Goal: Use online tool/utility: Utilize a website feature to perform a specific function

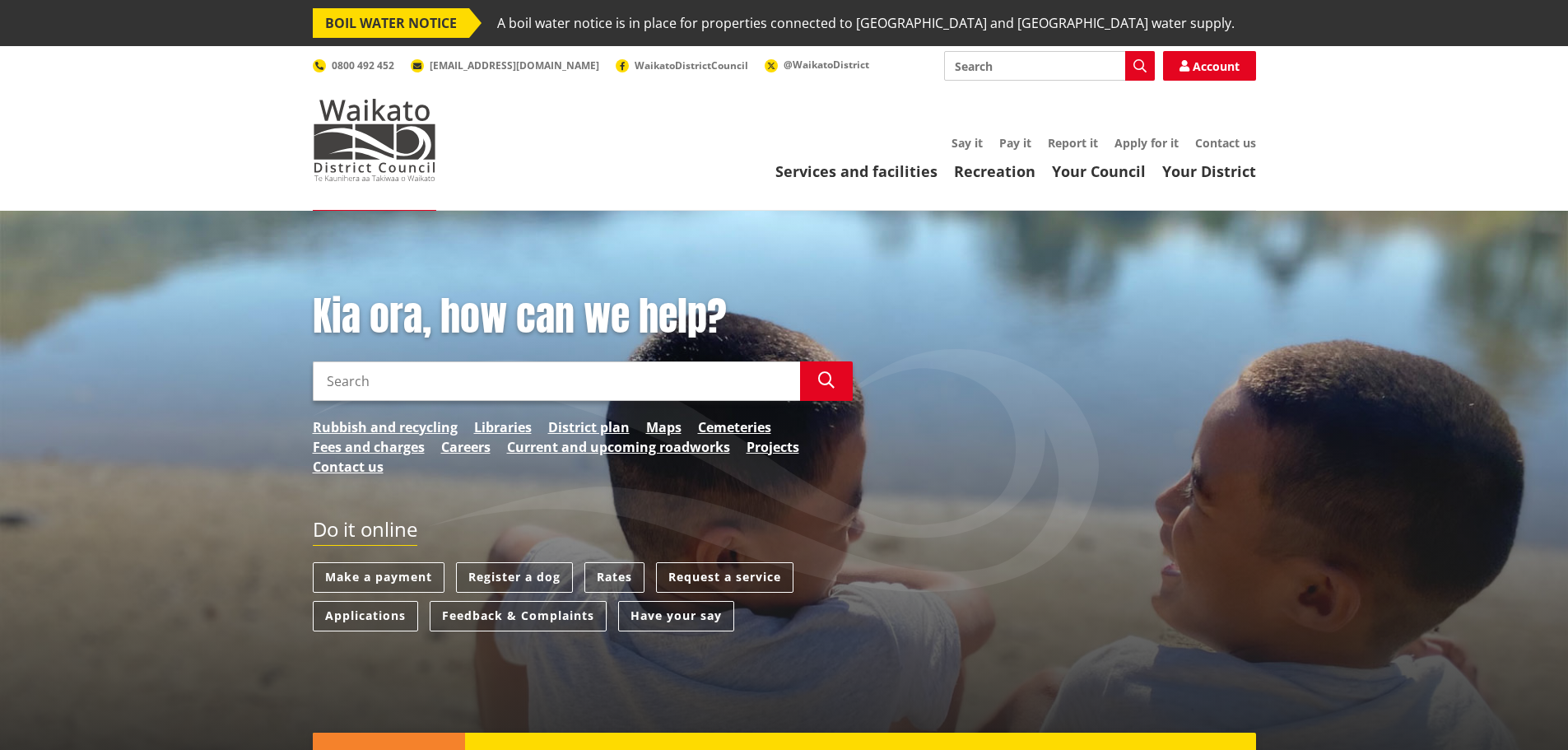
drag, startPoint x: 0, startPoint y: 0, endPoint x: 989, endPoint y: 61, distance: 990.9
click at [989, 61] on input "Search" at bounding box center [1049, 65] width 211 height 29
click at [990, 101] on div "Direct debit calculator" at bounding box center [1049, 96] width 209 height 29
type input "Direct debit calculator"
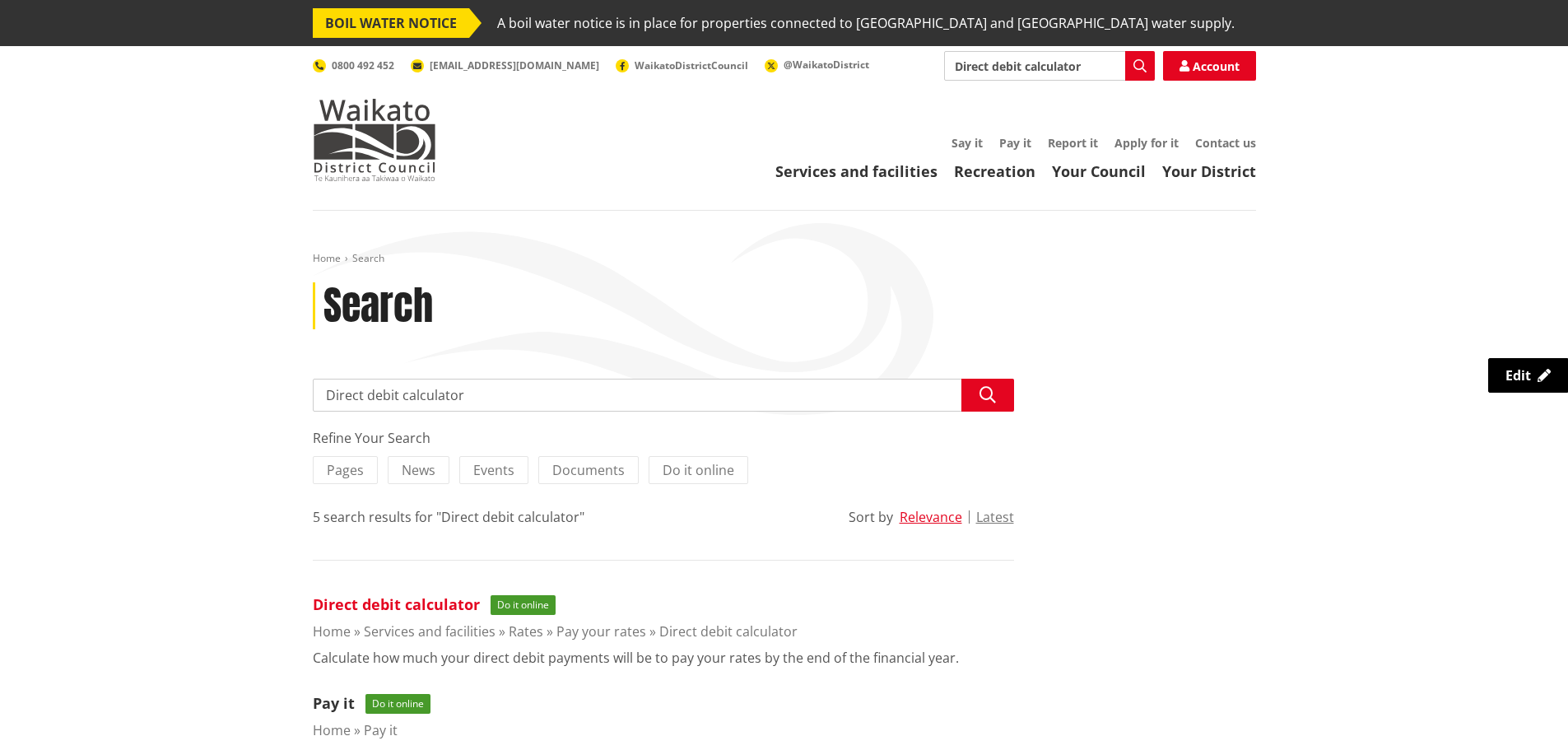
click at [437, 597] on link "Direct debit calculator" at bounding box center [396, 604] width 167 height 20
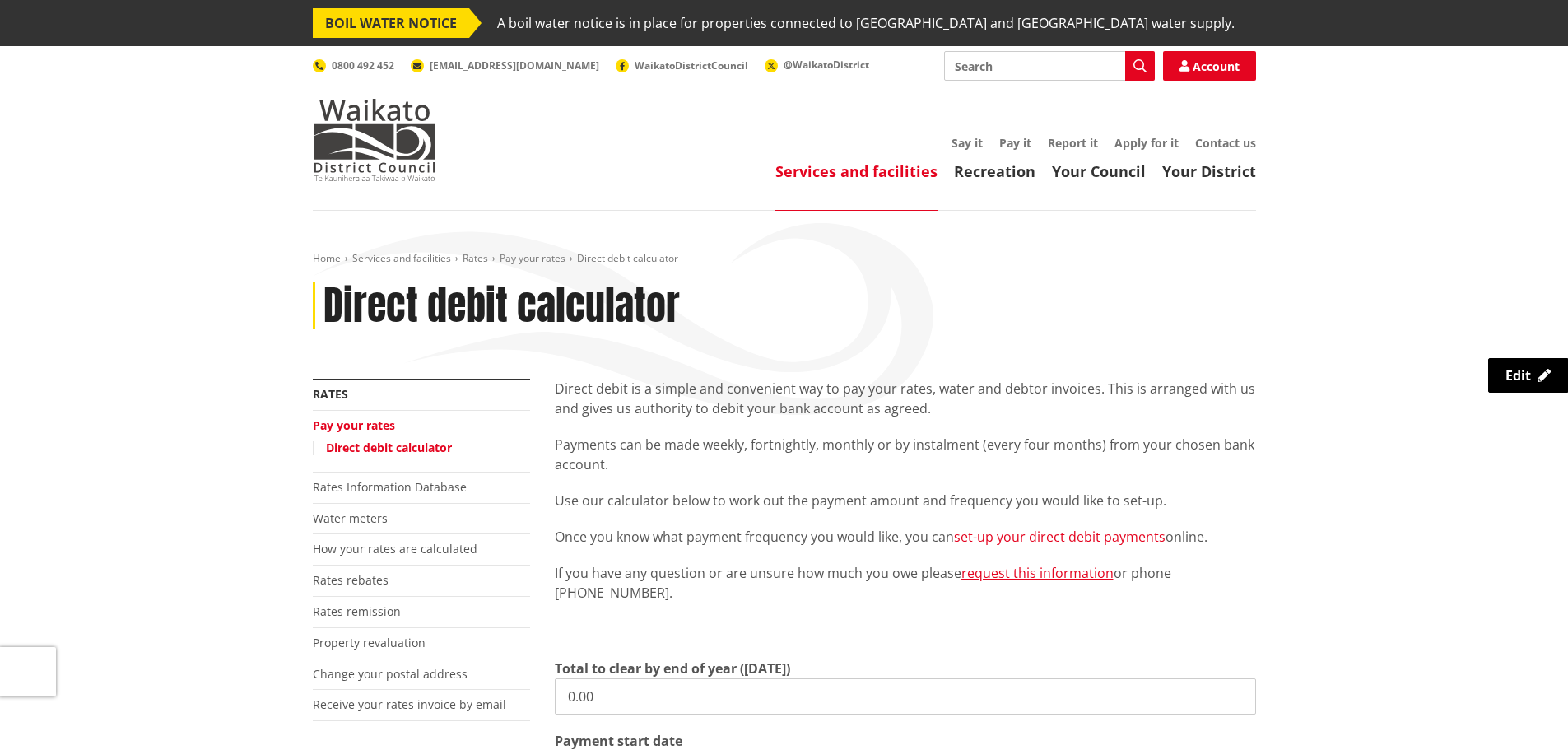
click at [705, 693] on input "0.00" at bounding box center [905, 696] width 701 height 36
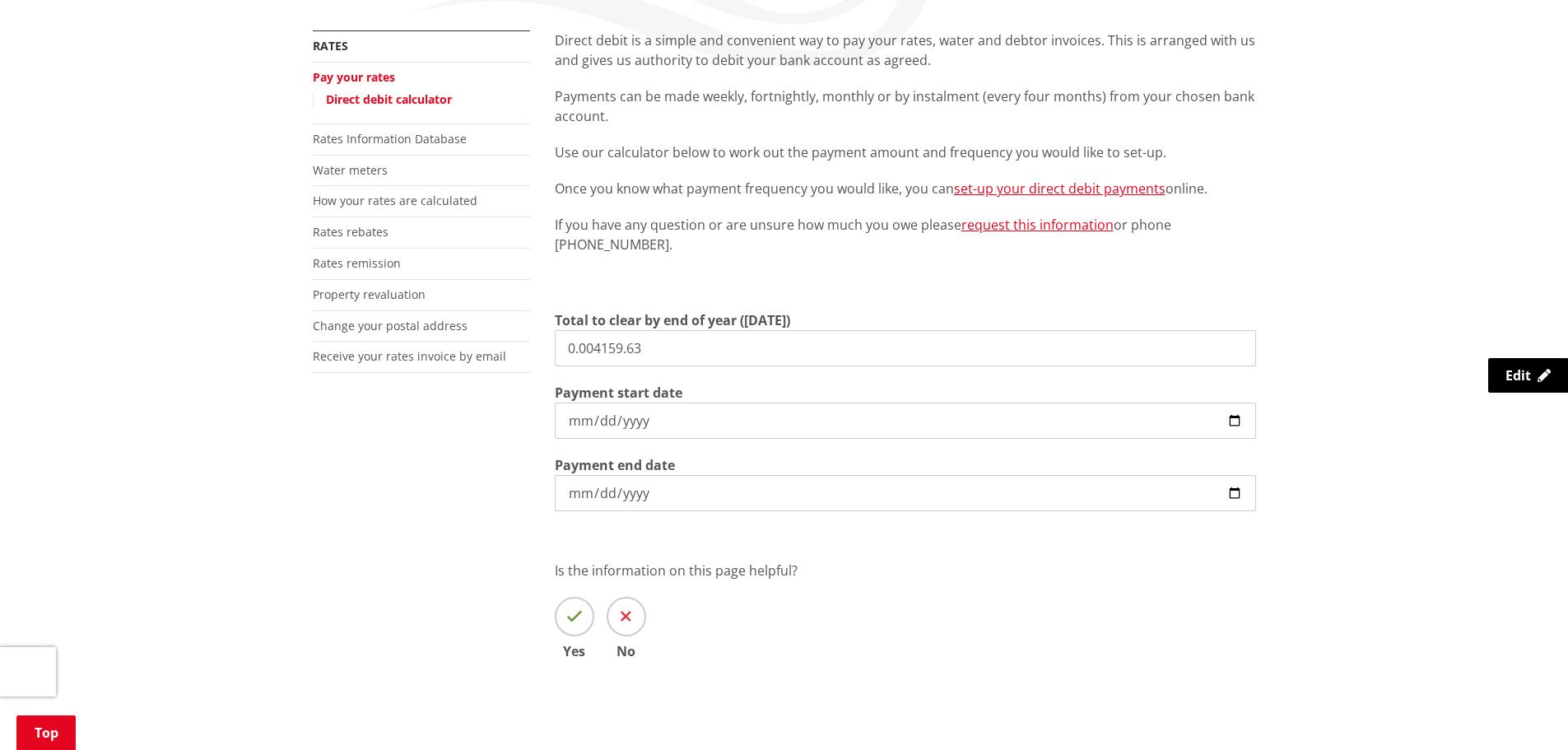
scroll to position [351, 0]
type input "0.00"
